Goal: Find specific page/section: Find specific page/section

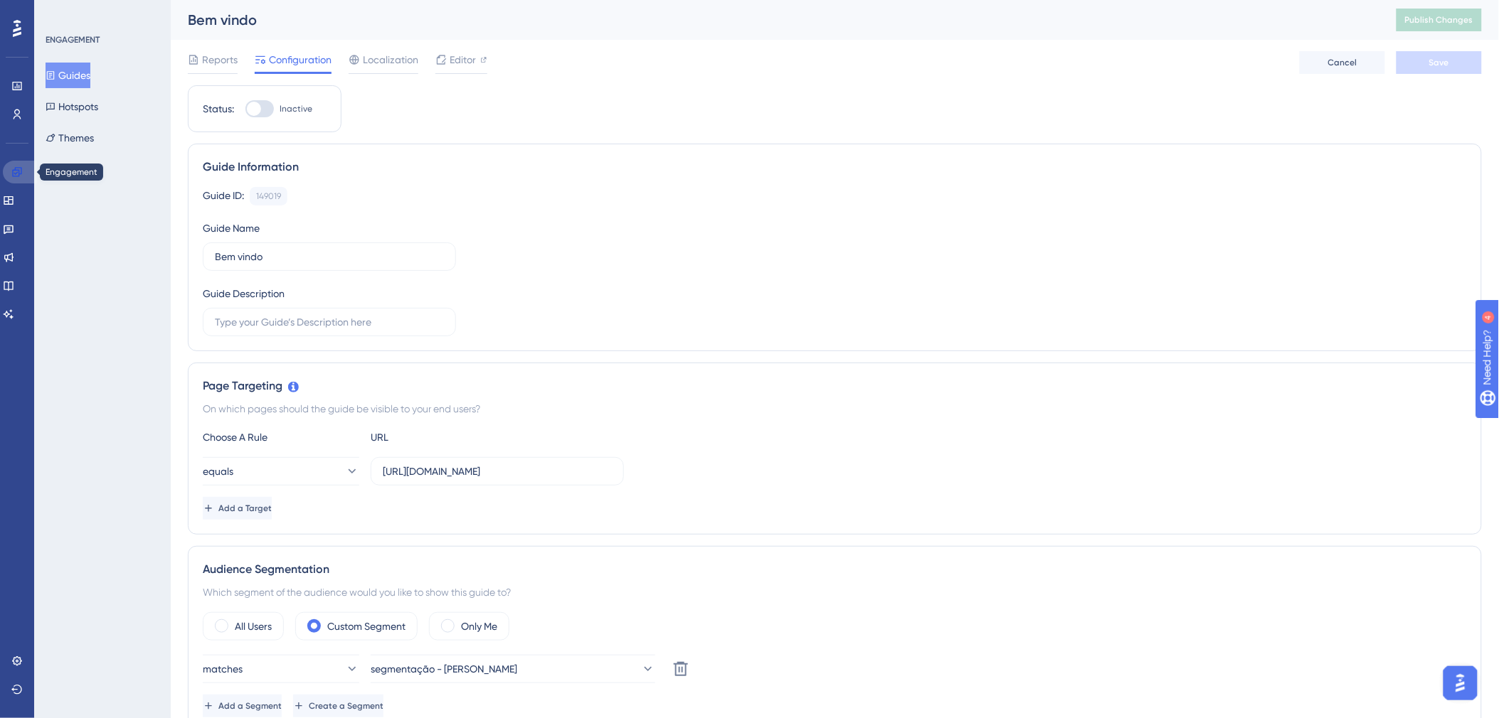
click at [16, 171] on icon at bounding box center [16, 171] width 11 height 11
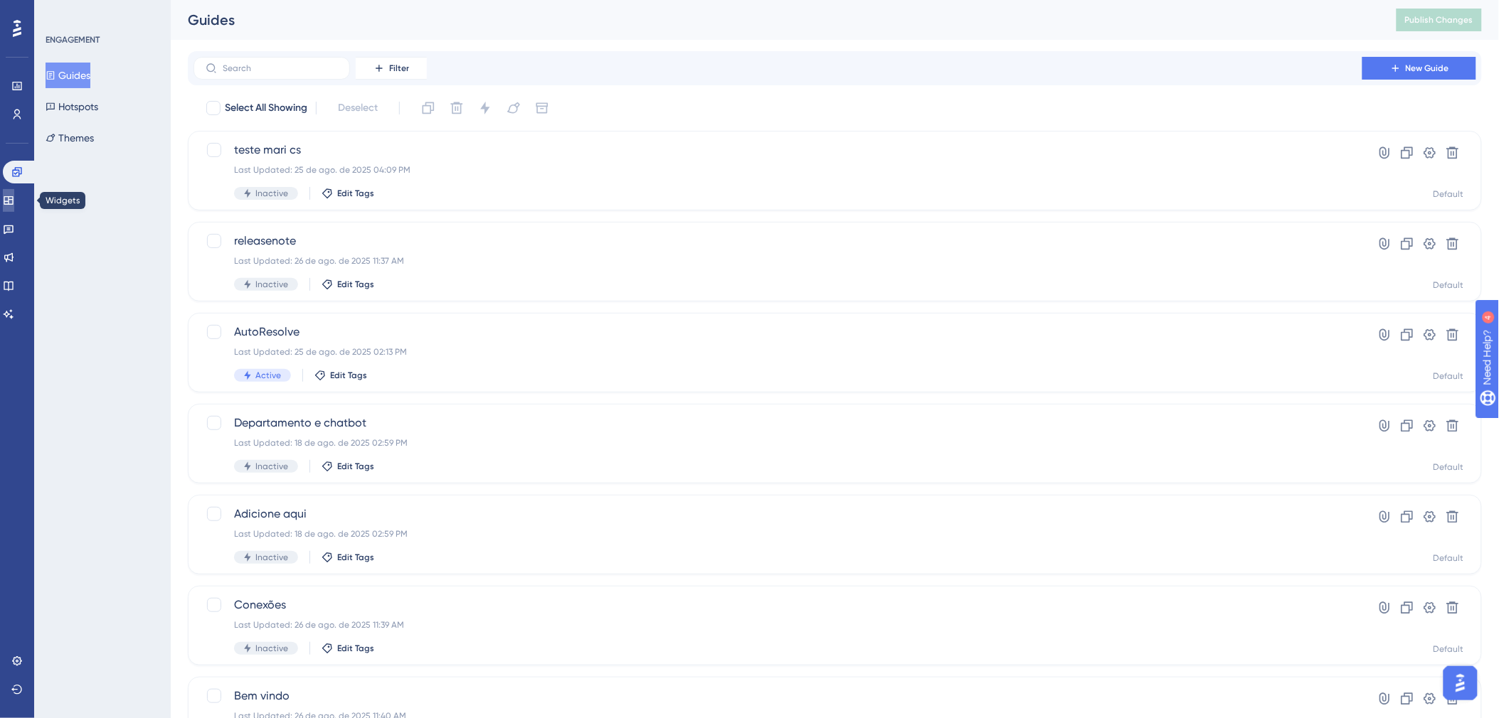
click at [14, 205] on icon at bounding box center [8, 200] width 11 height 11
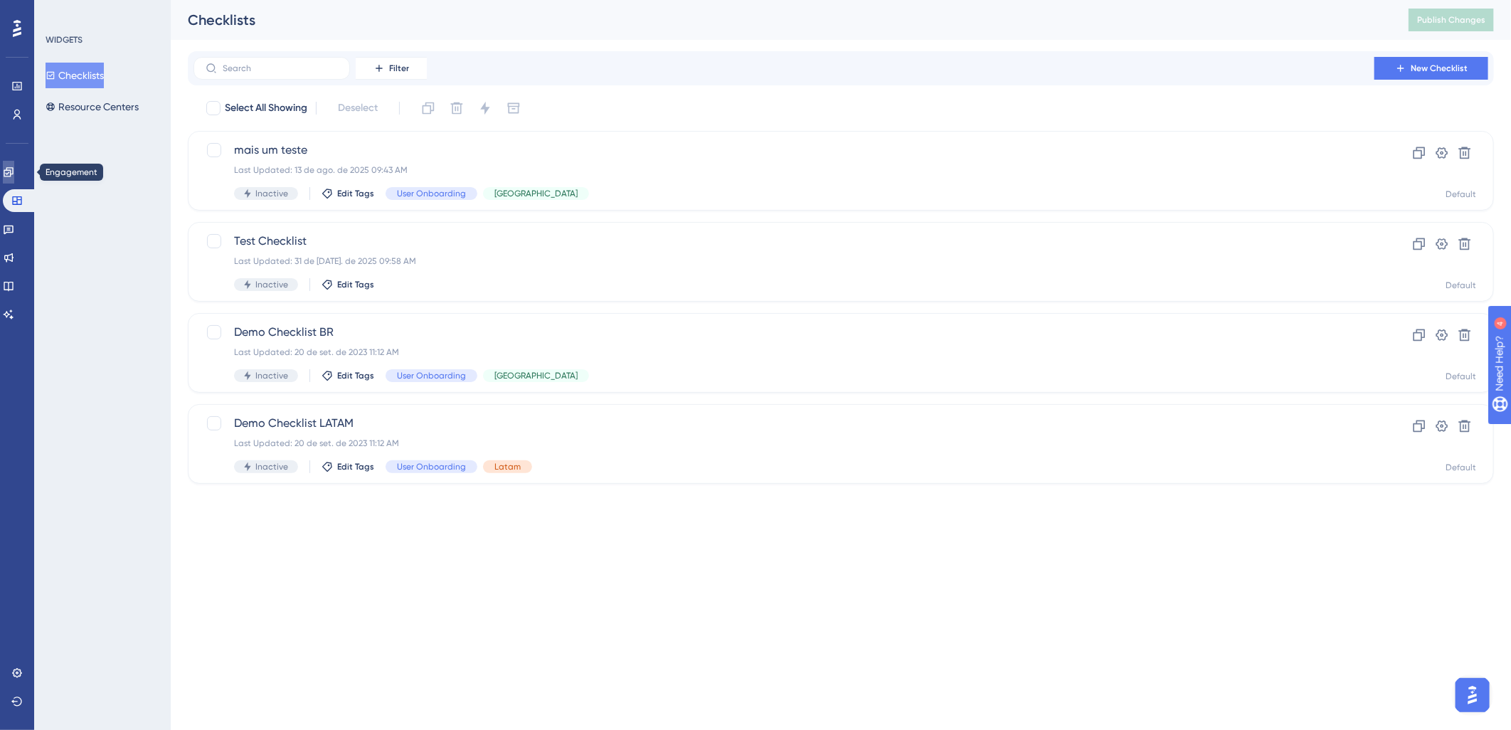
click at [14, 180] on link at bounding box center [8, 172] width 11 height 23
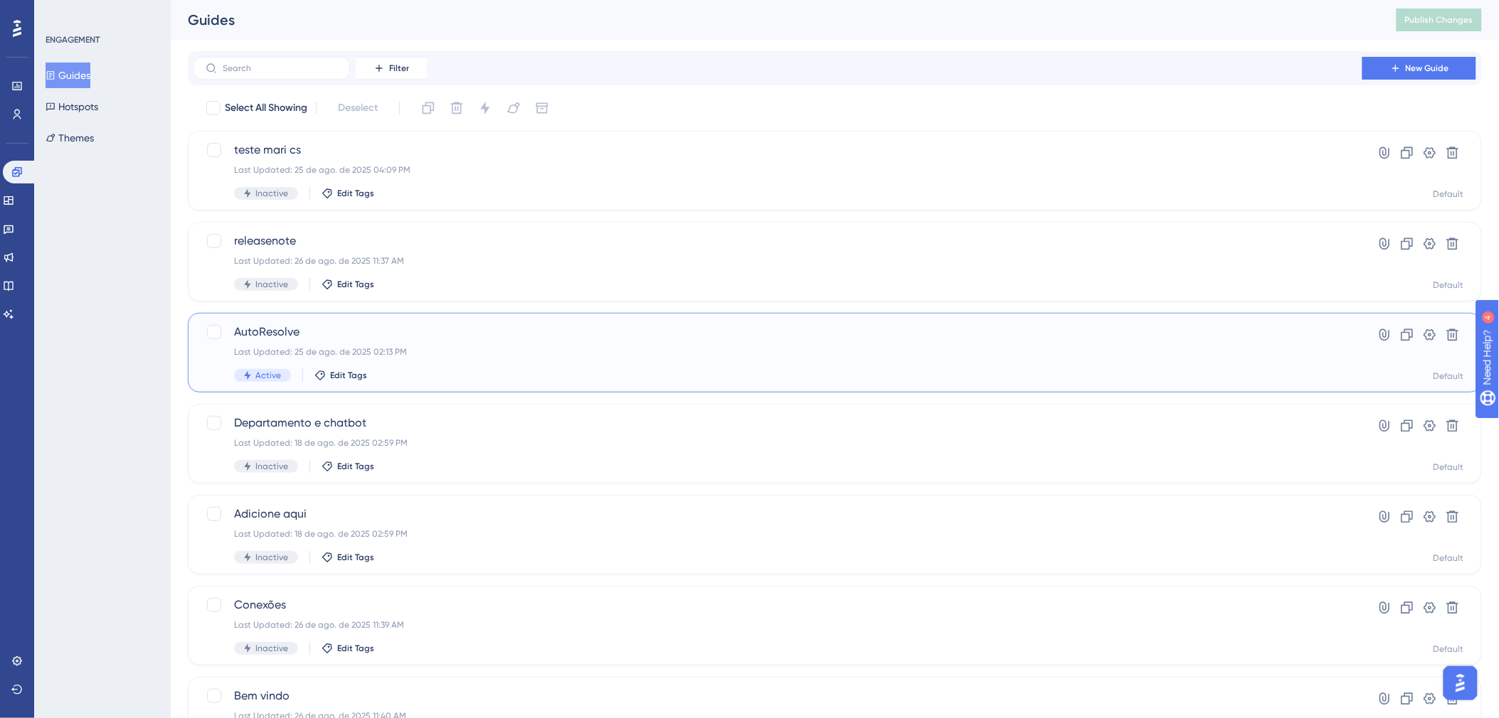
click at [633, 342] on div "AutoResolve Last Updated: 25 de ago. de 2025 02:13 PM Active Edit Tags" at bounding box center [778, 353] width 1088 height 58
